Goal: Task Accomplishment & Management: Manage account settings

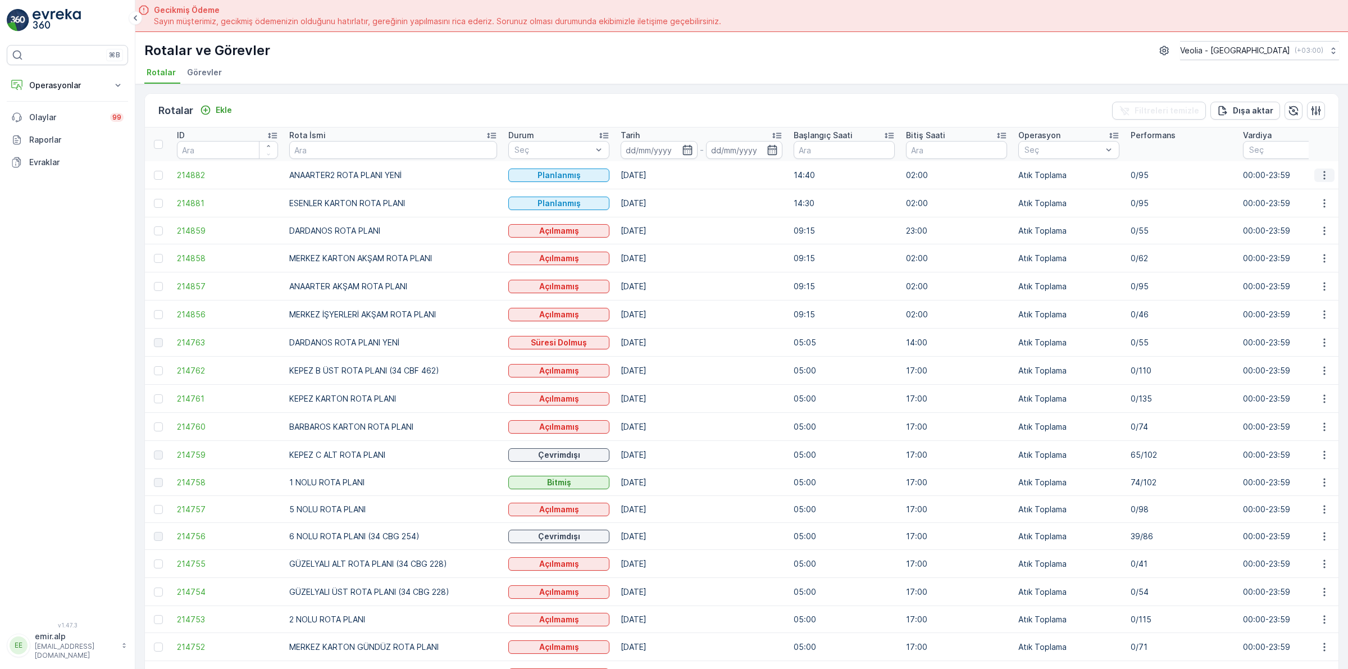
click at [1323, 177] on icon "button" at bounding box center [1324, 175] width 11 height 11
click at [1292, 244] on span "Atanan Kişiyi Değiştir" at bounding box center [1293, 239] width 79 height 11
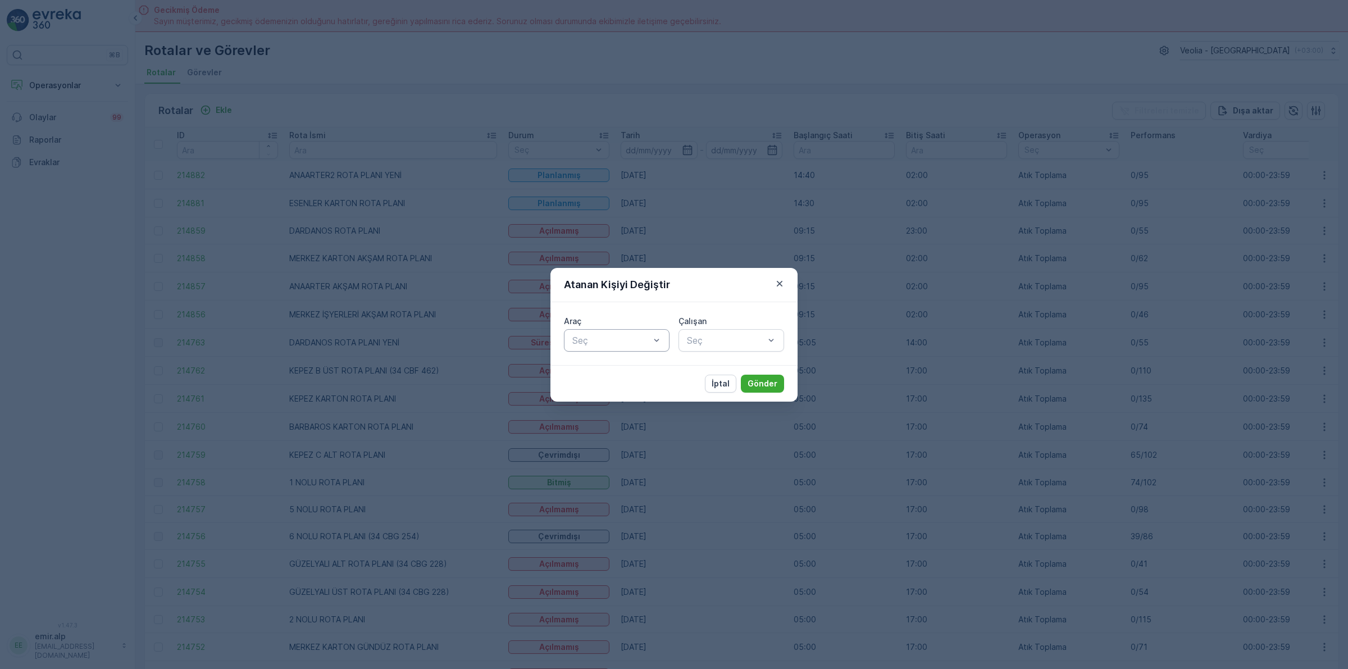
click at [621, 338] on div at bounding box center [611, 340] width 80 height 10
type input "886"
click at [605, 368] on span "34 NJA 886" at bounding box center [597, 368] width 52 height 10
click at [716, 335] on div at bounding box center [726, 340] width 80 height 10
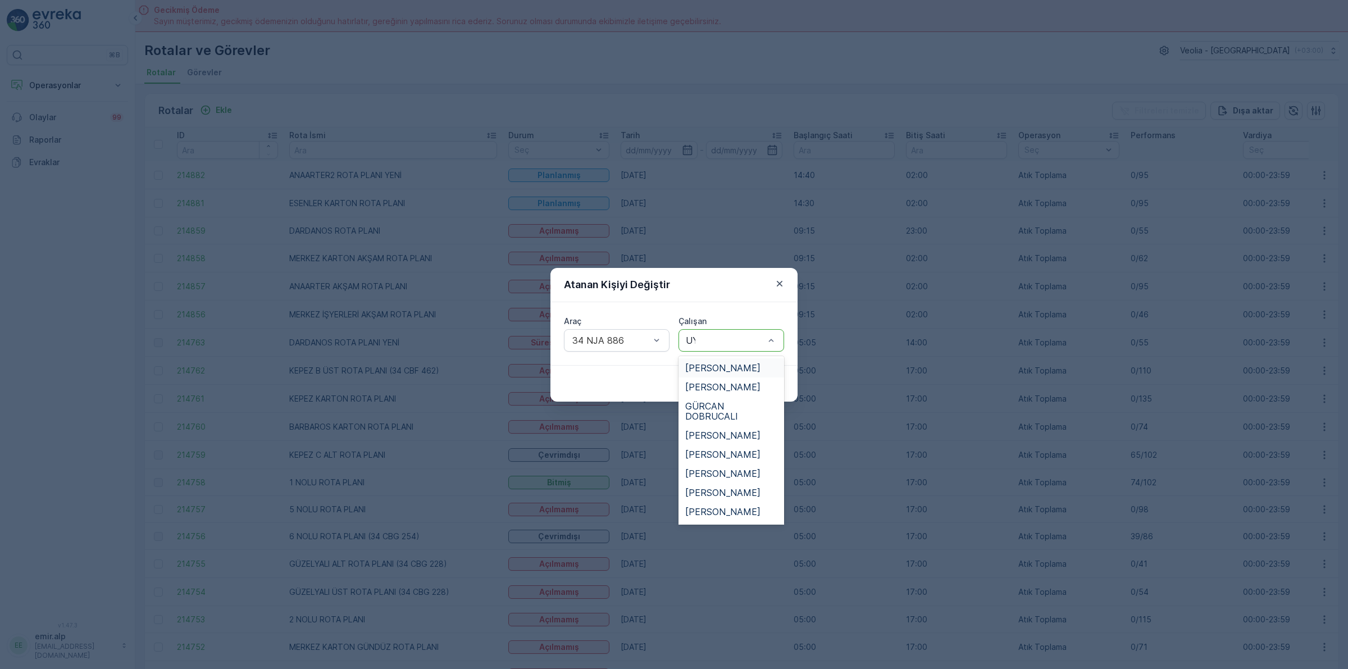
type input "UYG"
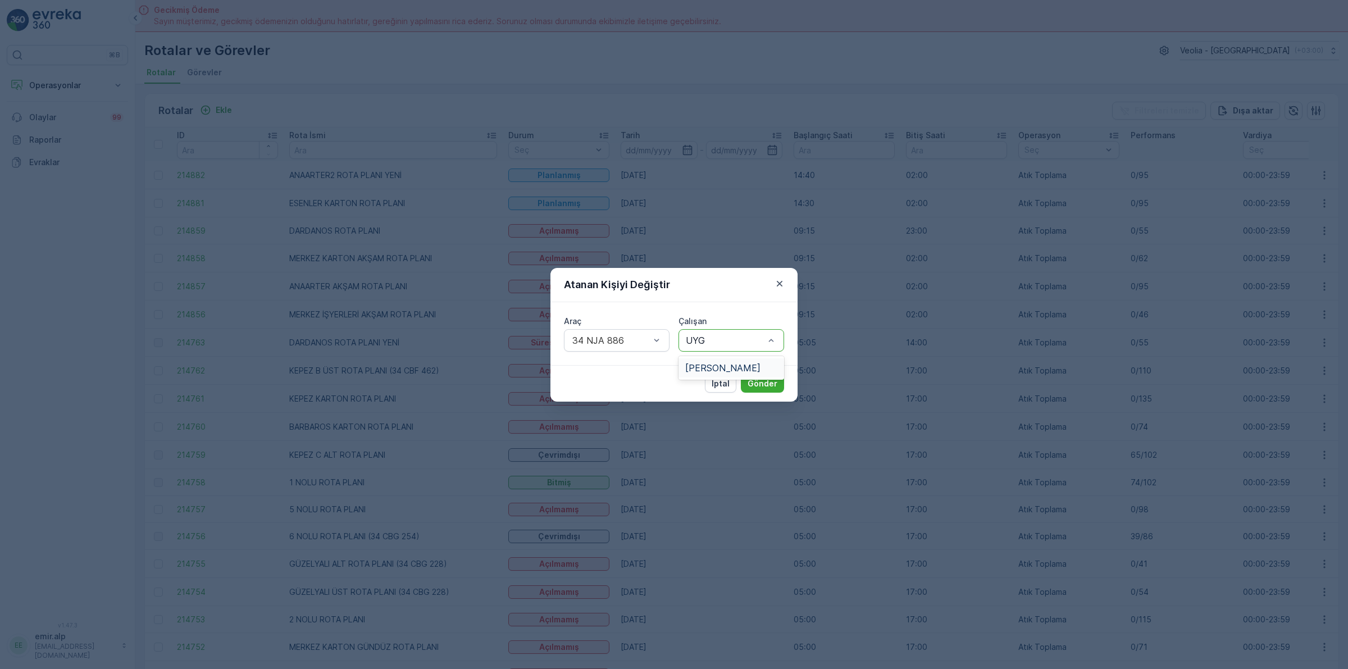
click at [703, 360] on div "MEHMET UYGUN" at bounding box center [731, 367] width 106 height 19
click at [773, 380] on p "Gönder" at bounding box center [763, 383] width 30 height 11
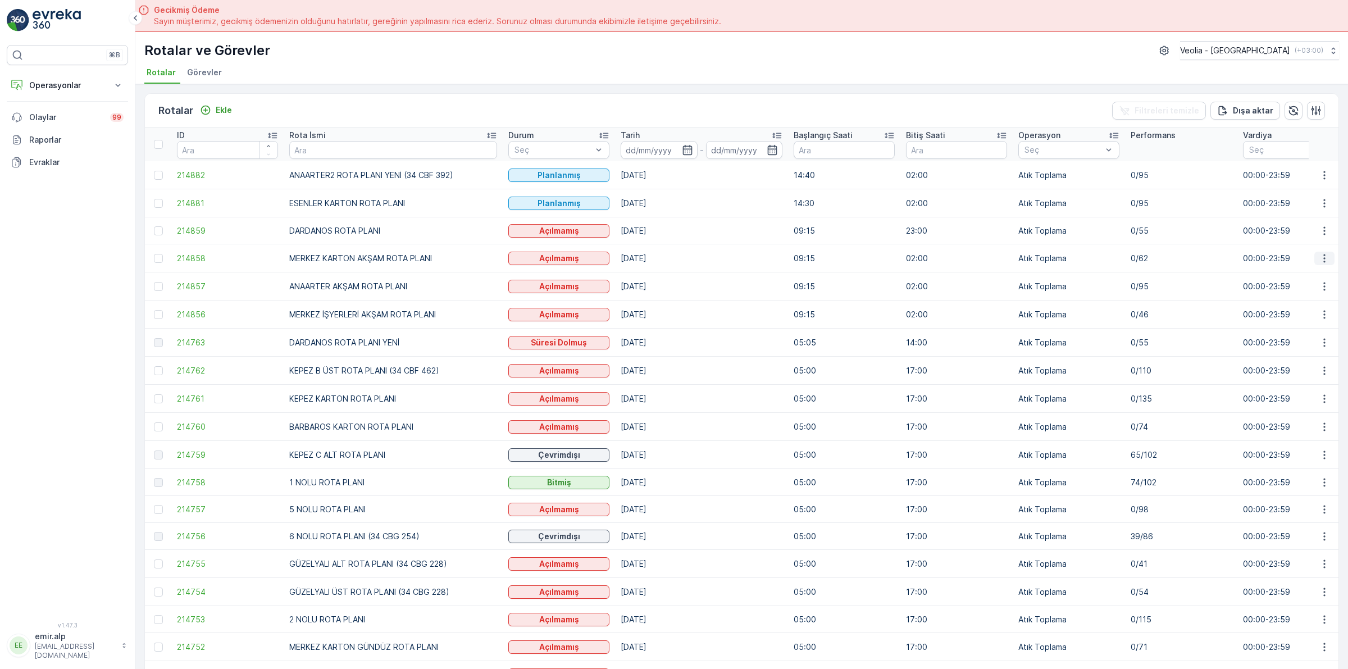
click at [1321, 257] on icon "button" at bounding box center [1324, 258] width 11 height 11
click at [1293, 321] on span "Atanan Kişiyi Değiştir" at bounding box center [1293, 322] width 79 height 11
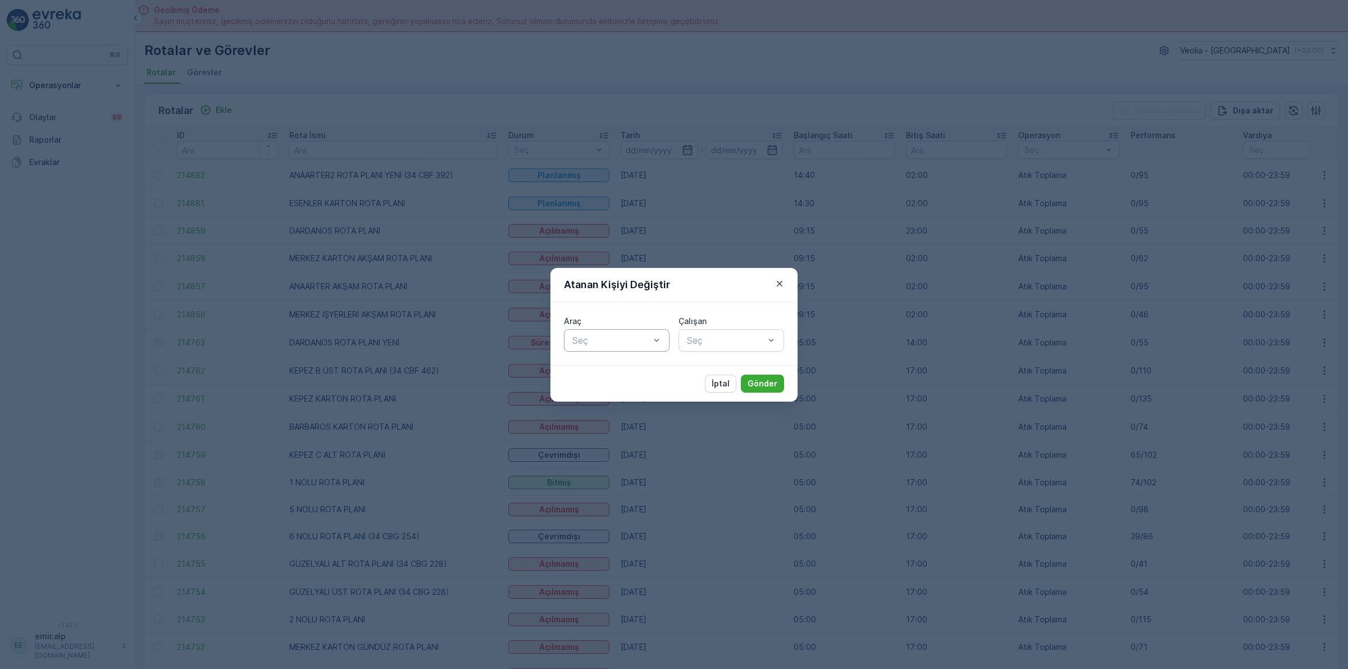
click at [603, 348] on div "Seç" at bounding box center [617, 340] width 106 height 22
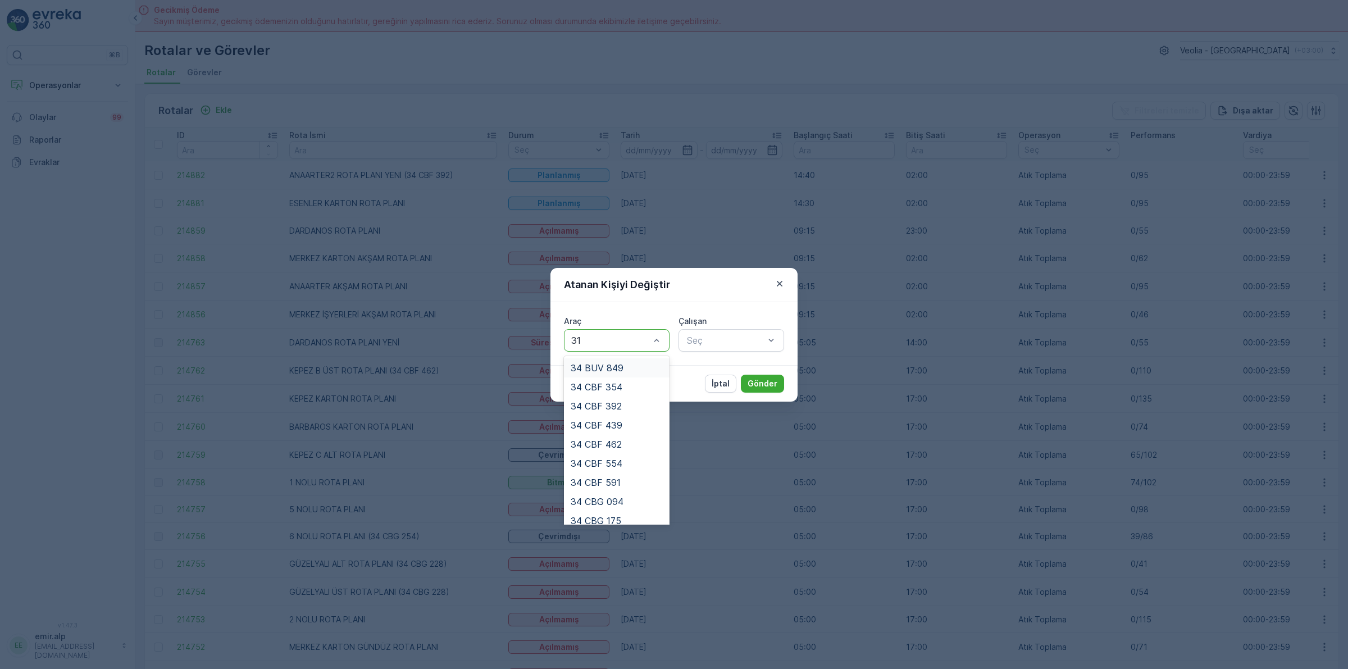
type input "316"
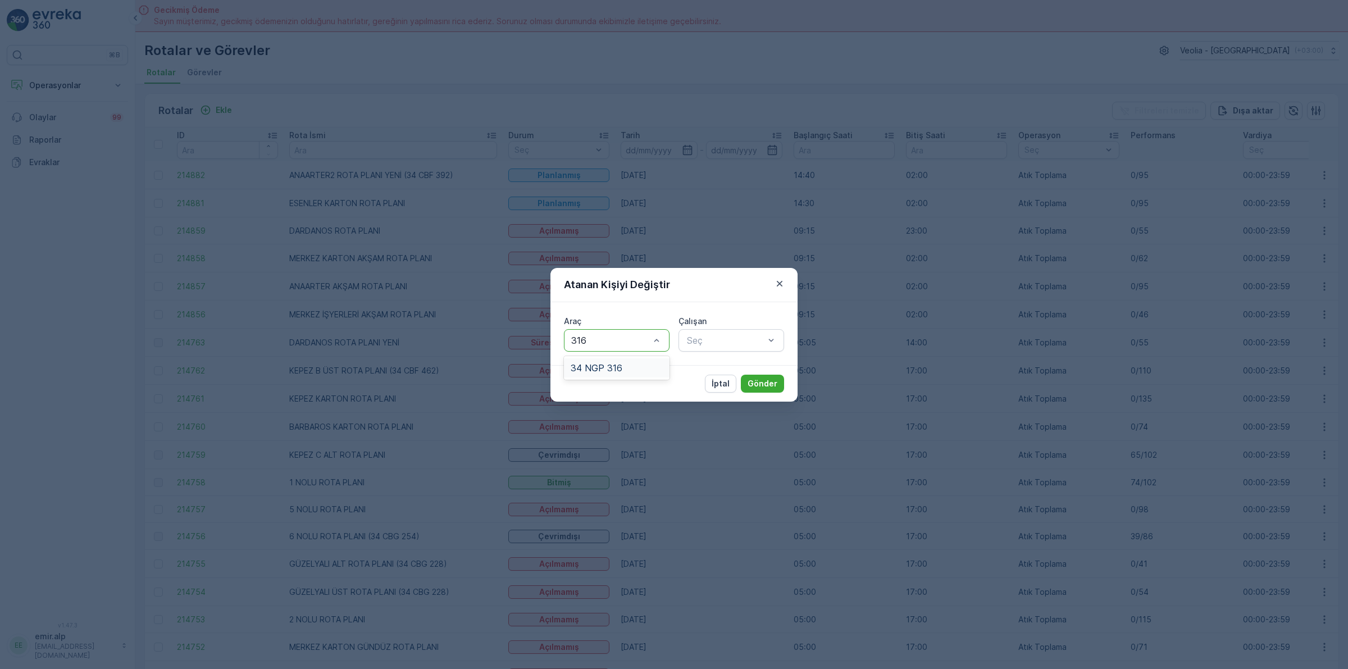
click at [603, 366] on span "34 NGP 316" at bounding box center [597, 368] width 52 height 10
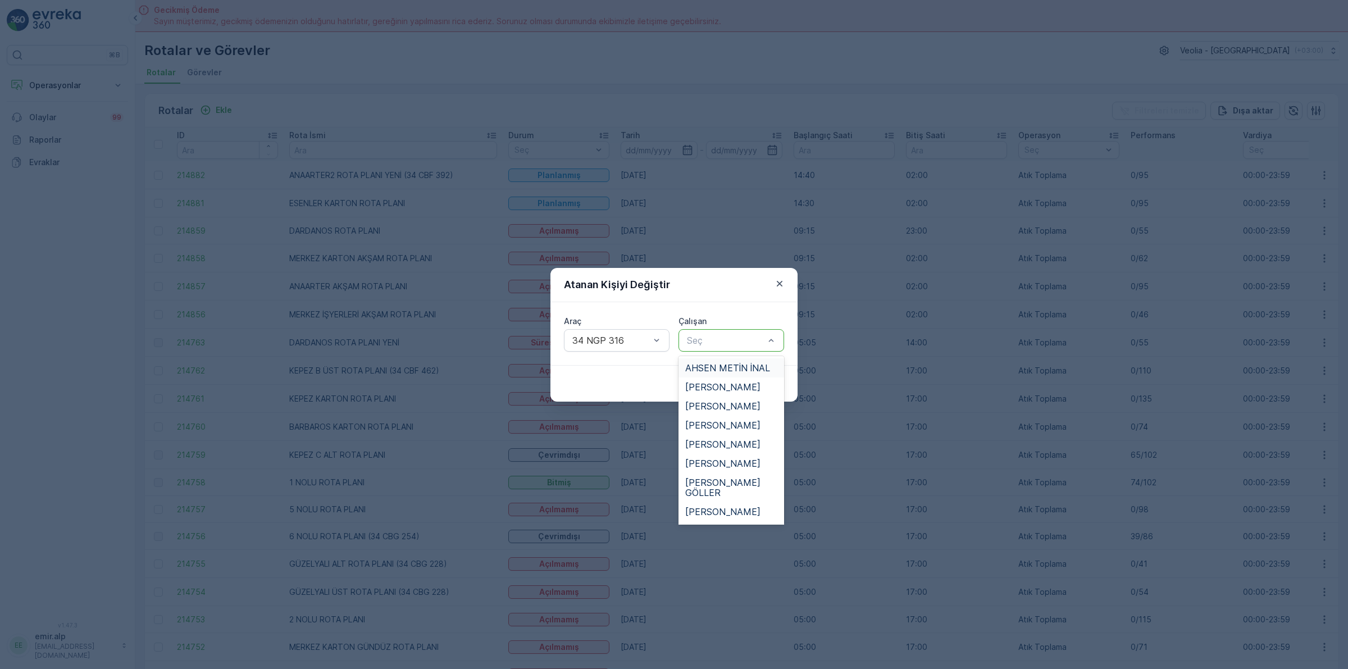
click at [729, 335] on div at bounding box center [726, 340] width 80 height 10
type input "SA"
click at [742, 430] on div "SALİH UÇAR" at bounding box center [731, 435] width 92 height 10
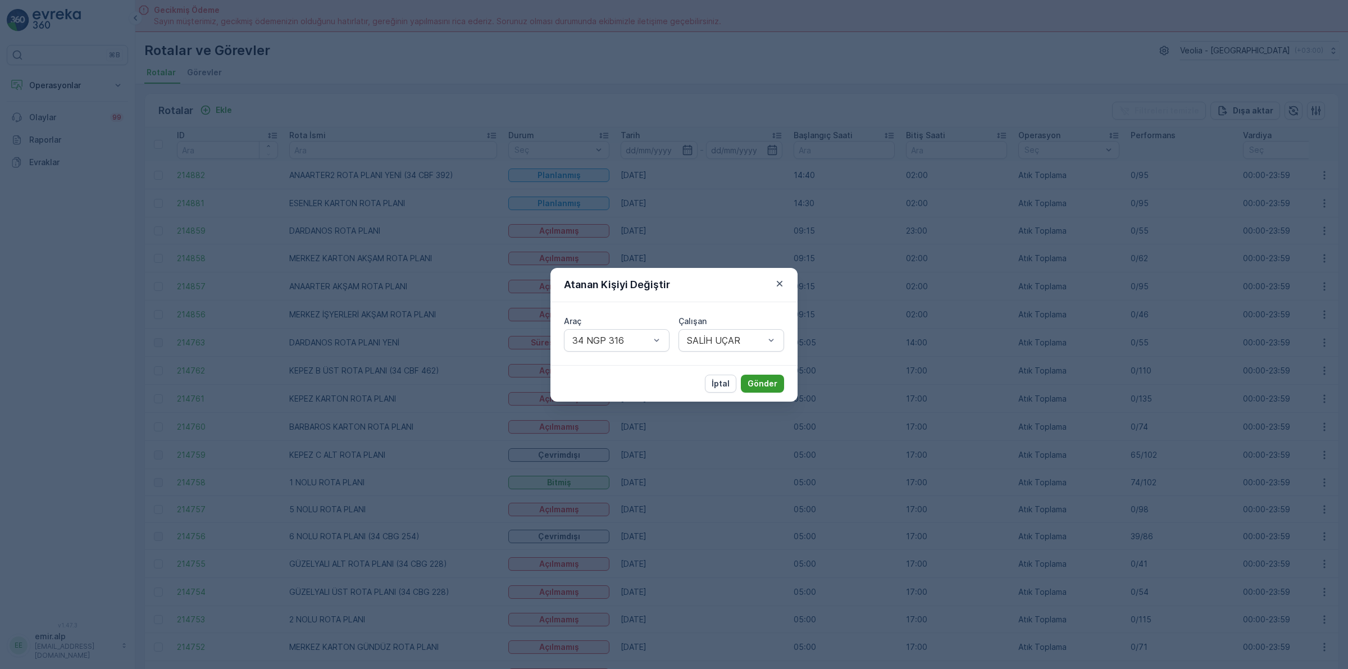
click at [765, 377] on button "Gönder" at bounding box center [762, 384] width 43 height 18
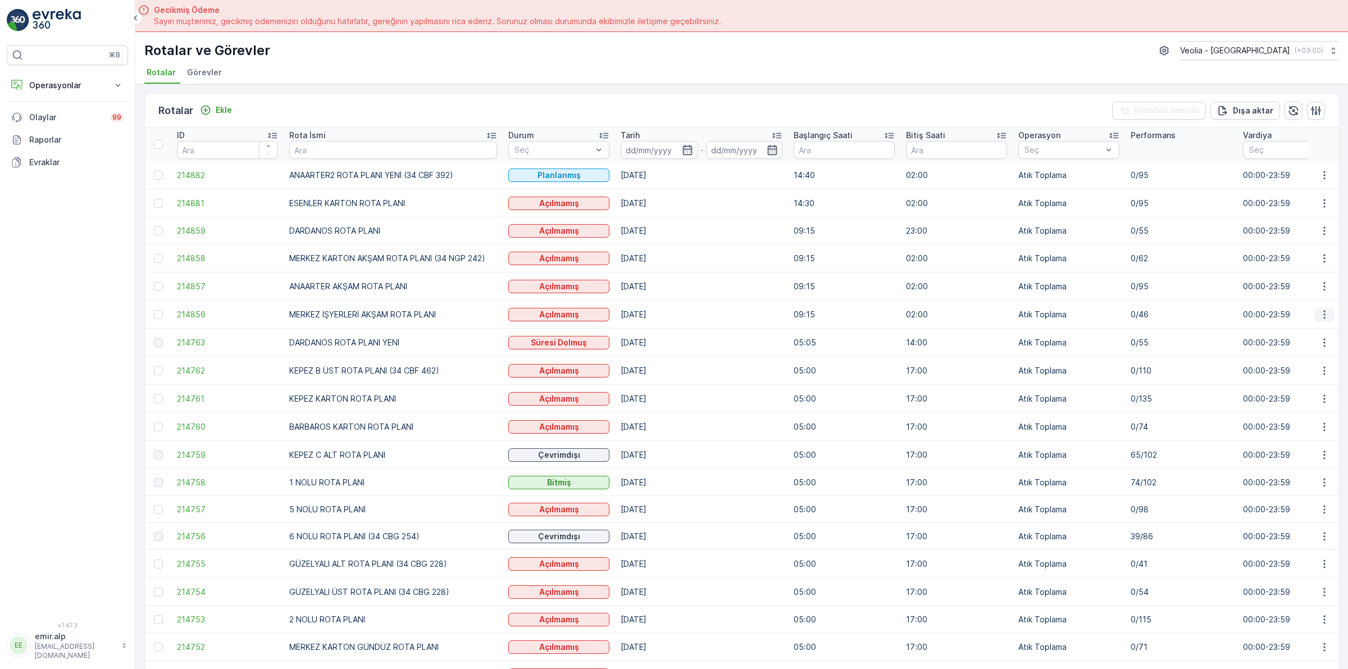
click at [1323, 313] on icon "button" at bounding box center [1324, 314] width 11 height 11
click at [1295, 377] on span "Atanan Kişiyi Değiştir" at bounding box center [1293, 378] width 79 height 11
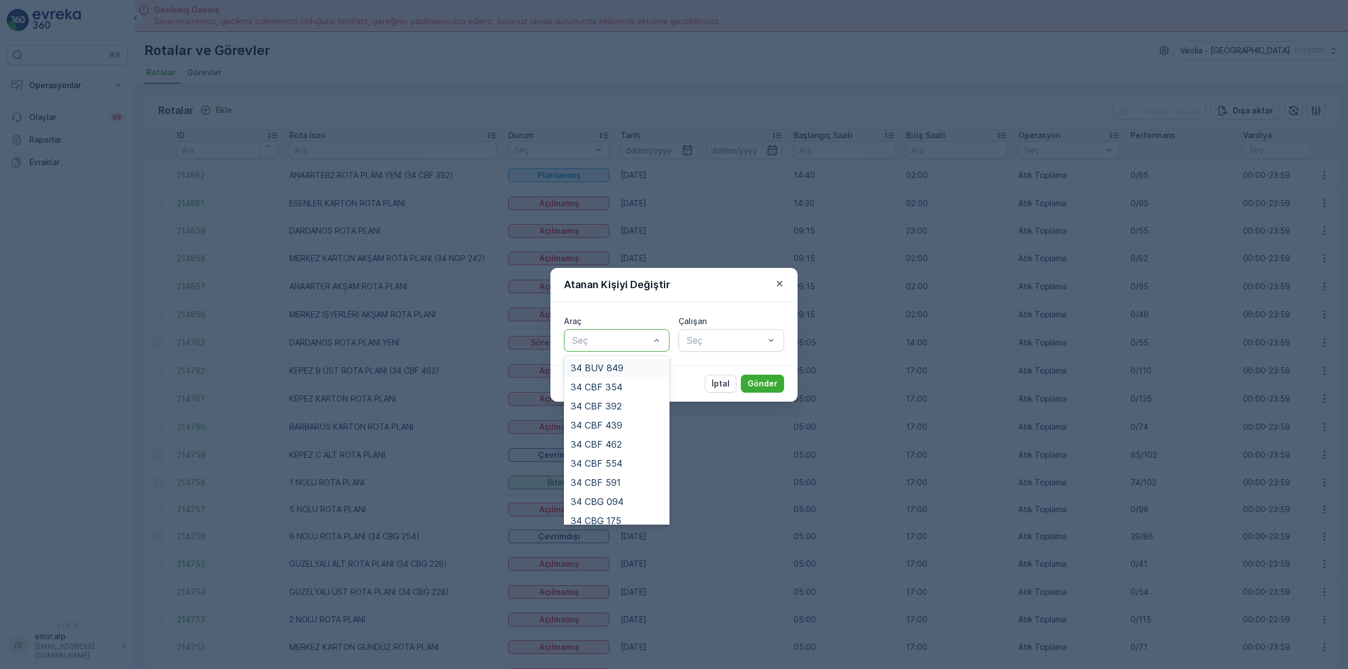
click at [593, 344] on div at bounding box center [611, 340] width 80 height 10
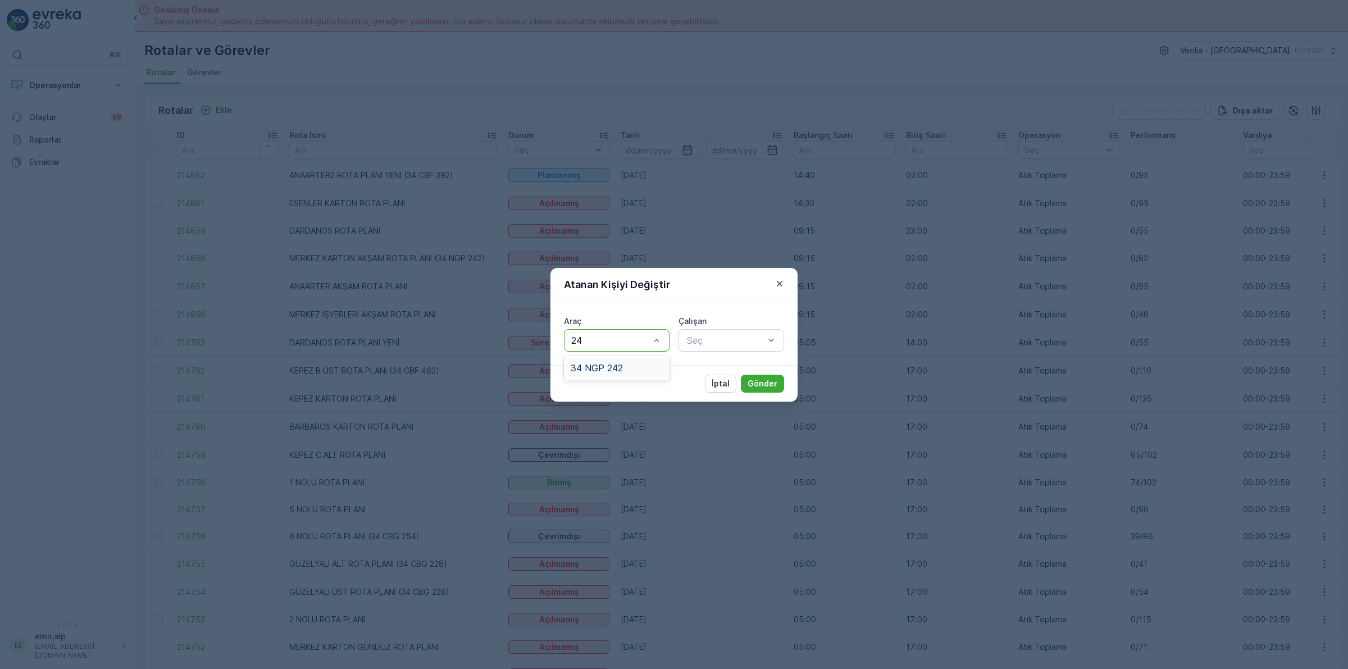
type input "242"
drag, startPoint x: 630, startPoint y: 370, endPoint x: 695, endPoint y: 356, distance: 66.6
click at [630, 370] on div "34 NGP 242" at bounding box center [617, 368] width 92 height 10
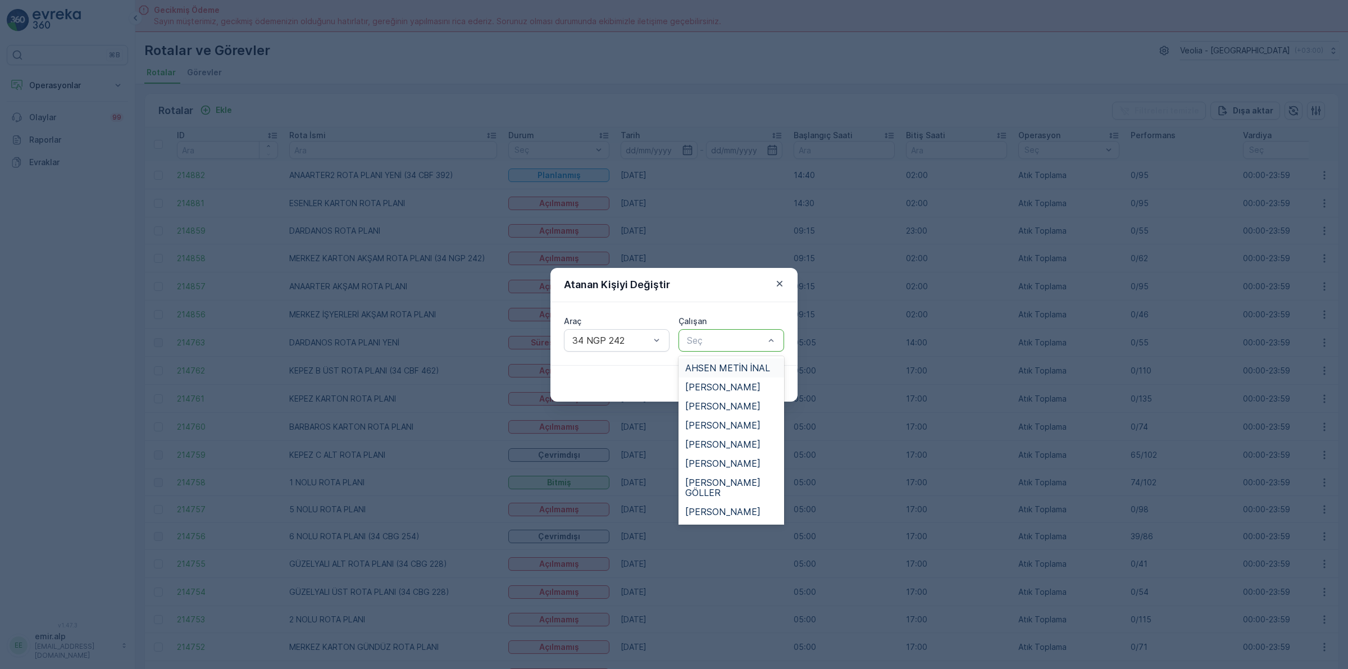
click at [711, 344] on div at bounding box center [726, 340] width 80 height 10
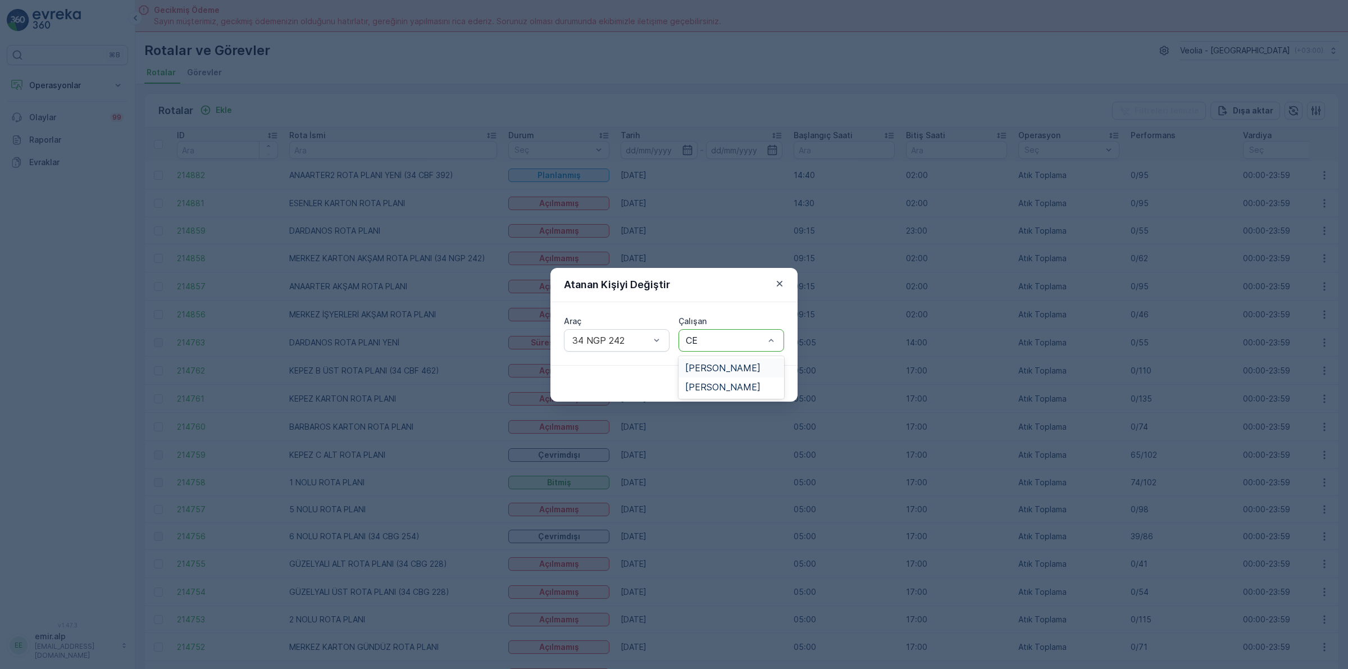
type input "CEY"
click at [698, 368] on span "MEHMET CEYLAN" at bounding box center [722, 368] width 75 height 10
click at [773, 377] on button "Gönder" at bounding box center [762, 384] width 43 height 18
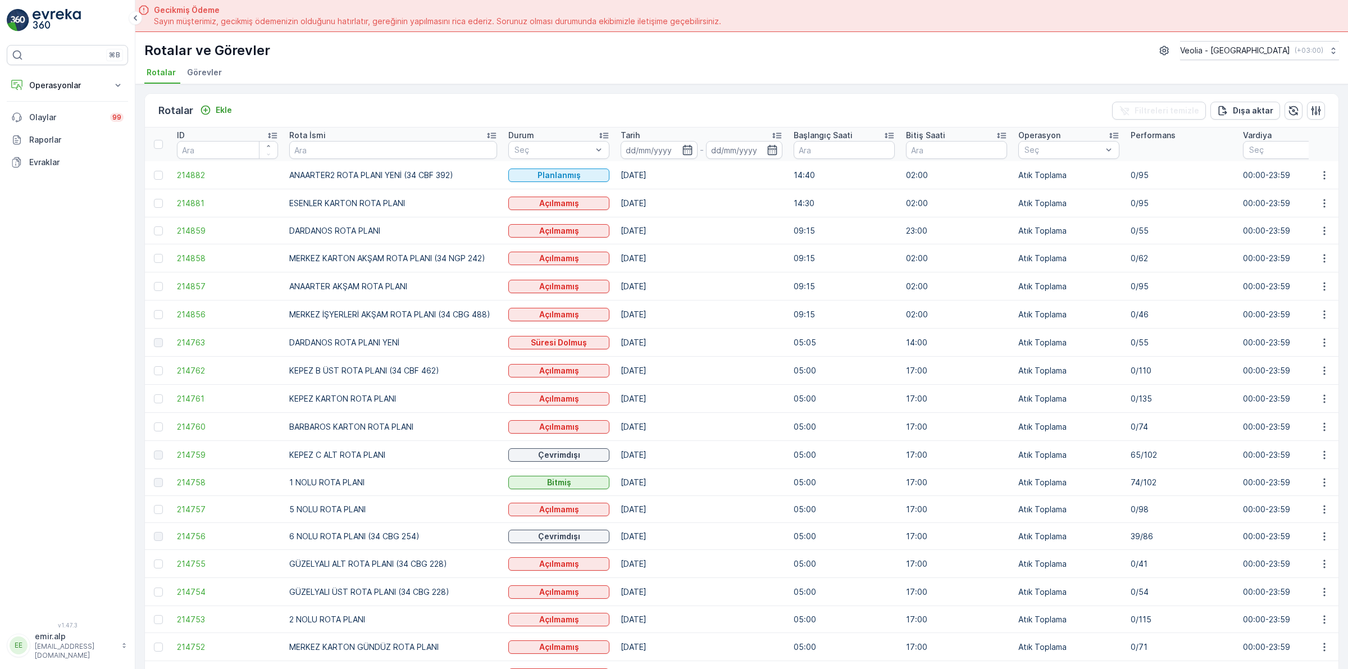
click at [73, 663] on div "⌘B Operasyonlar Insights Planlama Rotalar & Görevler Kokpit Ayarlar Olaylar 99 …" at bounding box center [67, 334] width 135 height 669
drag, startPoint x: 0, startPoint y: 654, endPoint x: 3, endPoint y: 638, distance: 16.5
click at [0, 646] on div "⌘B Operasyonlar Insights Planlama Rotalar & Görevler Kokpit Ayarlar Olaylar 99 …" at bounding box center [67, 334] width 135 height 669
click at [17, 625] on div "⌘B Operasyonlar Insights Planlama Rotalar & Görevler Kokpit Ayarlar Olaylar 99 …" at bounding box center [67, 334] width 135 height 669
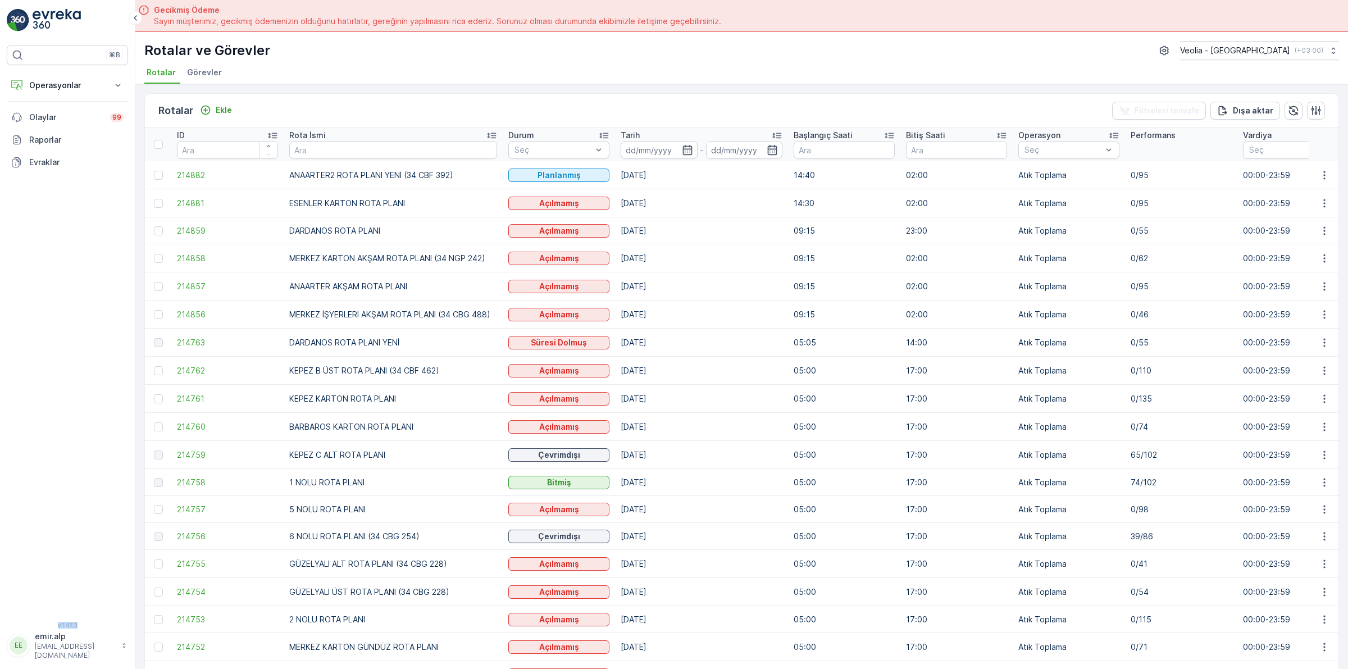
click at [17, 625] on div "⌘B Operasyonlar Insights Planlama Rotalar & Görevler Kokpit Ayarlar Olaylar 99 …" at bounding box center [67, 334] width 135 height 669
click at [15, 623] on div "⌘B Operasyonlar Insights Planlama Rotalar & Görevler Kokpit Ayarlar Olaylar 99 …" at bounding box center [67, 334] width 135 height 669
drag, startPoint x: 1, startPoint y: 327, endPoint x: 4, endPoint y: 282, distance: 45.6
click at [3, 318] on div "⌘B Operasyonlar Insights Planlama Rotalar & Görevler Kokpit Ayarlar Olaylar 99 …" at bounding box center [67, 334] width 135 height 669
drag, startPoint x: 4, startPoint y: 275, endPoint x: 0, endPoint y: 294, distance: 18.9
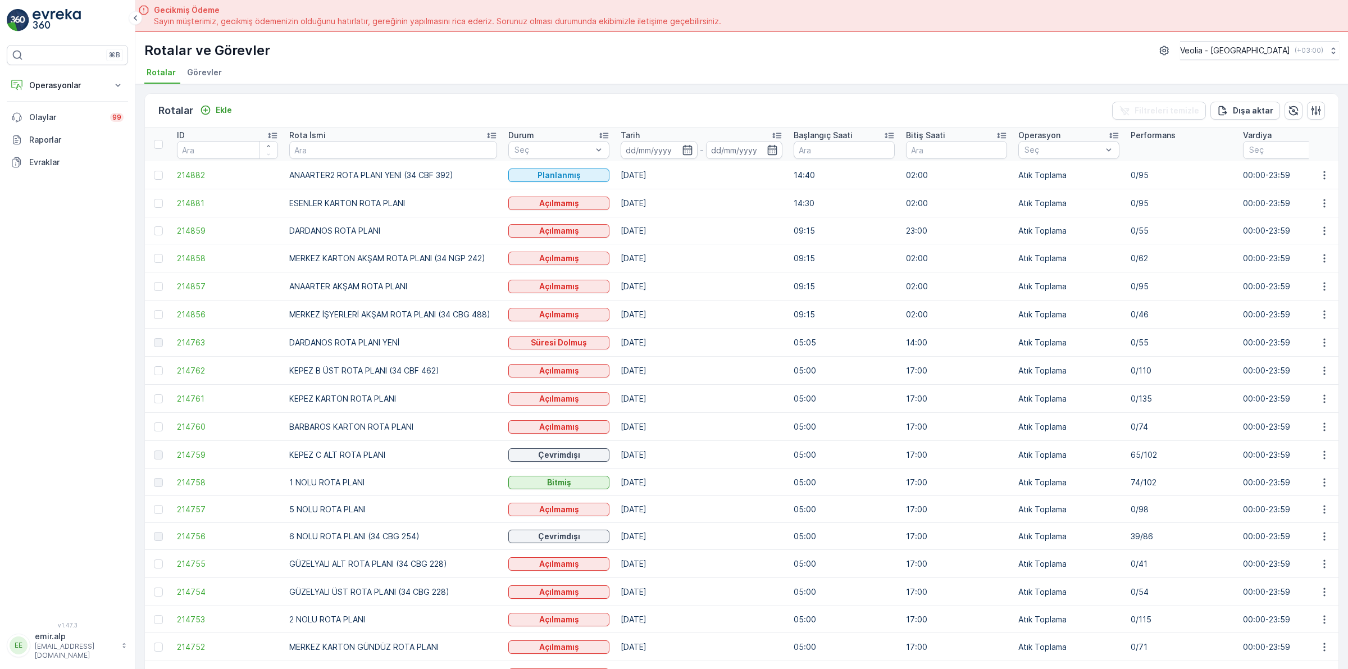
click at [1, 277] on div "⌘B Operasyonlar Insights Planlama Rotalar & Görevler Kokpit Ayarlar Olaylar 99 …" at bounding box center [67, 334] width 135 height 669
click at [0, 317] on div "⌘B Operasyonlar Insights Planlama Rotalar & Görevler Kokpit Ayarlar Olaylar 99 …" at bounding box center [67, 334] width 135 height 669
